Goal: Navigation & Orientation: Find specific page/section

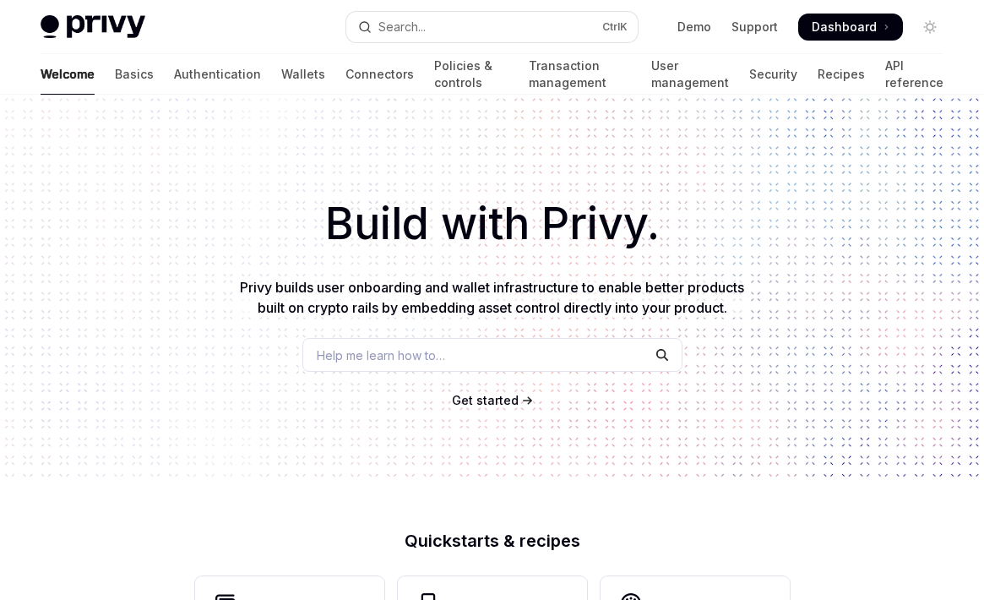
scroll to position [743, 0]
